Goal: Submit feedback/report problem: Submit feedback/report problem

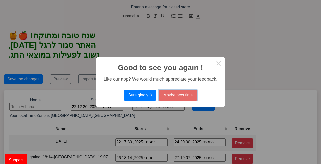
click at [177, 99] on button "Maybe next time" at bounding box center [178, 95] width 38 height 11
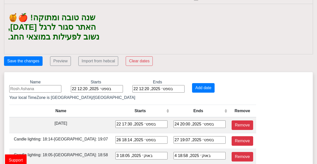
scroll to position [31, 0]
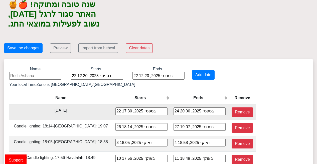
click at [116, 112] on div "22 בספט׳ 2025, 17:30" at bounding box center [142, 112] width 52 height 8
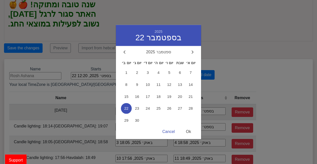
click at [191, 132] on div "Ok" at bounding box center [188, 132] width 15 height 10
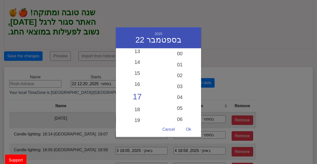
scroll to position [23, 0]
click at [182, 52] on div "00" at bounding box center [180, 55] width 43 height 15
click at [191, 129] on div "Ok" at bounding box center [188, 130] width 15 height 10
type input "22 בספט׳ 2025, 17:00"
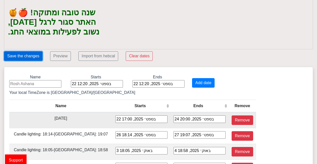
click at [33, 51] on button "Save the changes" at bounding box center [23, 56] width 39 height 10
click at [28, 54] on button "Save the changes" at bounding box center [23, 56] width 39 height 10
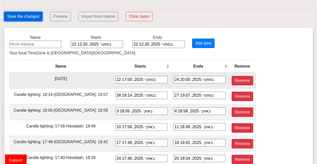
scroll to position [62, 0]
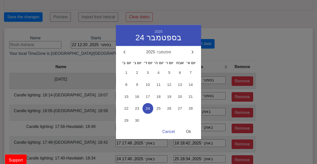
click at [193, 132] on div "Ok" at bounding box center [188, 132] width 15 height 10
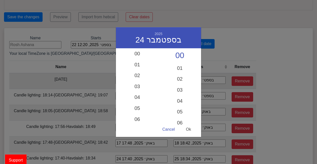
scroll to position [177, 0]
click at [193, 132] on div "Ok" at bounding box center [188, 130] width 15 height 10
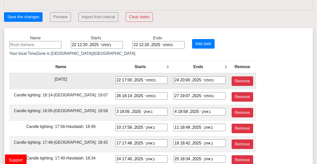
click at [29, 14] on button "Save the changes" at bounding box center [23, 17] width 39 height 10
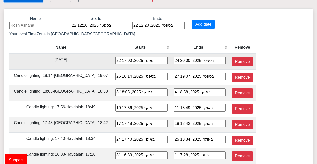
scroll to position [0, 0]
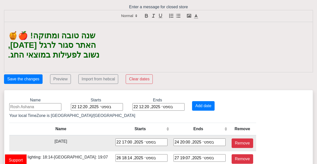
click at [24, 158] on span "Support" at bounding box center [16, 160] width 22 height 11
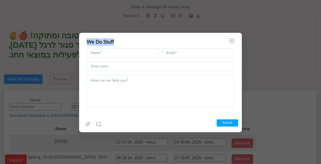
drag, startPoint x: 24, startPoint y: 158, endPoint x: 139, endPoint y: 44, distance: 162.4
click at [139, 44] on div "Successfully Loaded Cancel OK We Do Stuff Name cannot be empty Email cannot be …" at bounding box center [160, 82] width 321 height 164
click at [139, 44] on div "We Do Stuff" at bounding box center [154, 42] width 134 height 8
click at [138, 49] on input "text" at bounding box center [123, 53] width 72 height 10
click at [162, 87] on textarea at bounding box center [161, 91] width 148 height 33
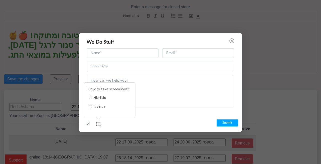
click at [98, 123] on icon at bounding box center [99, 124] width 5 height 5
click at [103, 98] on link "Highlight" at bounding box center [100, 98] width 12 height 5
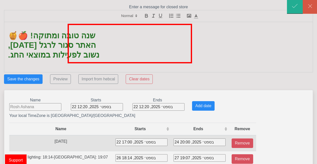
drag, startPoint x: 68, startPoint y: 24, endPoint x: 193, endPoint y: 64, distance: 131.0
click at [193, 64] on div "Successfully Loaded Cancel OK We Do Stuff Name cannot be empty Email cannot be …" at bounding box center [158, 82] width 317 height 164
click at [306, 5] on div at bounding box center [310, 7] width 14 height 14
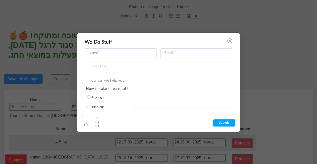
click at [96, 123] on link at bounding box center [97, 125] width 10 height 10
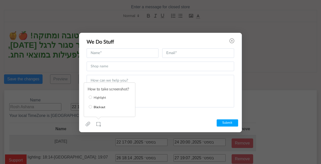
click at [103, 108] on link "Blackout" at bounding box center [100, 107] width 12 height 5
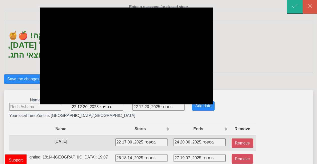
drag, startPoint x: 40, startPoint y: 8, endPoint x: 213, endPoint y: 105, distance: 198.8
click at [213, 105] on div "Successfully Loaded Cancel OK We Do Stuff Name cannot be empty Email cannot be …" at bounding box center [158, 82] width 317 height 164
click at [309, 6] on icon at bounding box center [311, 6] width 4 height 4
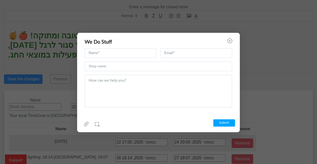
click at [86, 121] on link at bounding box center [86, 125] width 5 height 10
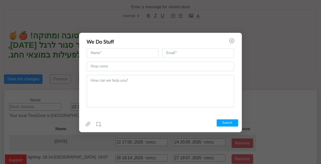
click at [230, 37] on div "We Do Stuff" at bounding box center [156, 41] width 155 height 16
click at [231, 38] on div "We Do Stuff" at bounding box center [156, 41] width 155 height 16
click at [231, 38] on icon at bounding box center [232, 40] width 5 height 5
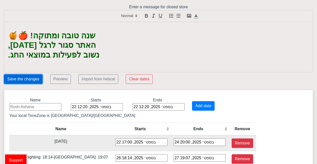
click at [16, 75] on button "Save the changes" at bounding box center [23, 79] width 39 height 10
